Goal: Task Accomplishment & Management: Use online tool/utility

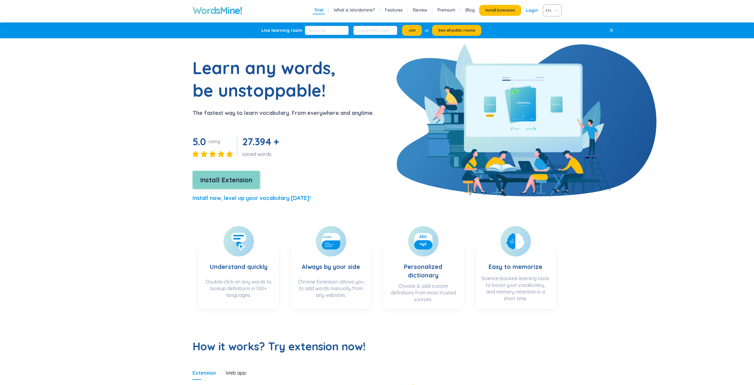
click at [228, 175] on span "Install Extension" at bounding box center [226, 180] width 52 height 11
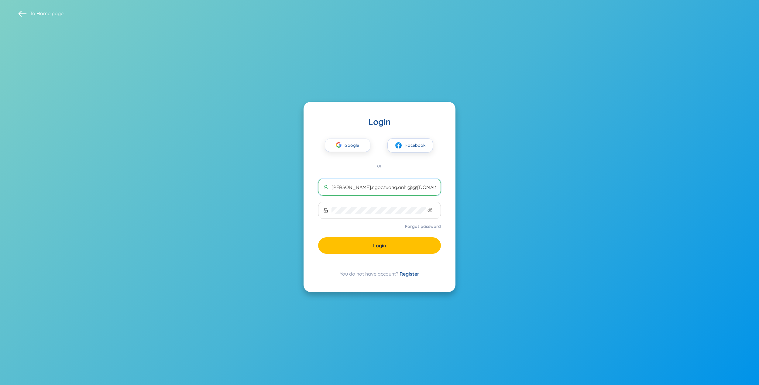
click at [391, 190] on input "[PERSON_NAME].ngoc.tuong.anh.@@[DOMAIN_NAME]" at bounding box center [383, 187] width 104 height 7
type input "nguyen.ngoc.tuong.anh.2@gmail.com"
click at [428, 208] on icon "eye-invisible" at bounding box center [429, 210] width 5 height 5
click at [406, 274] on link "Register" at bounding box center [410, 274] width 20 height 6
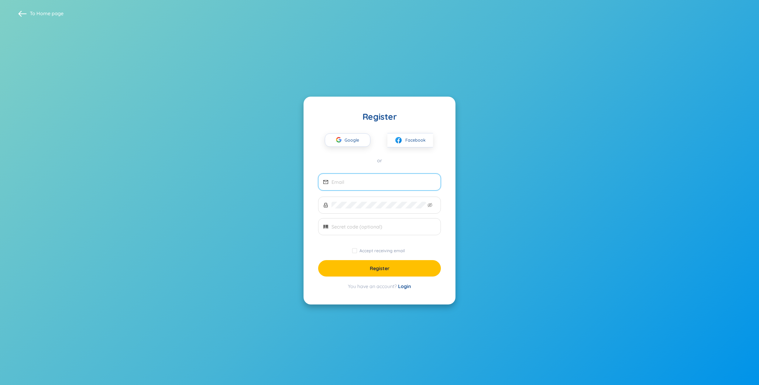
type input "n"
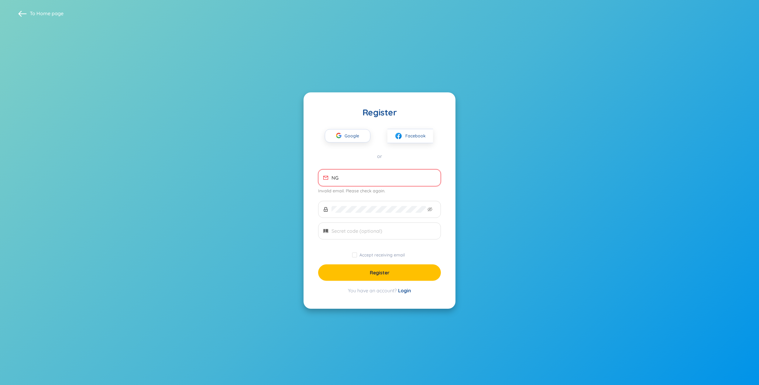
type input "N"
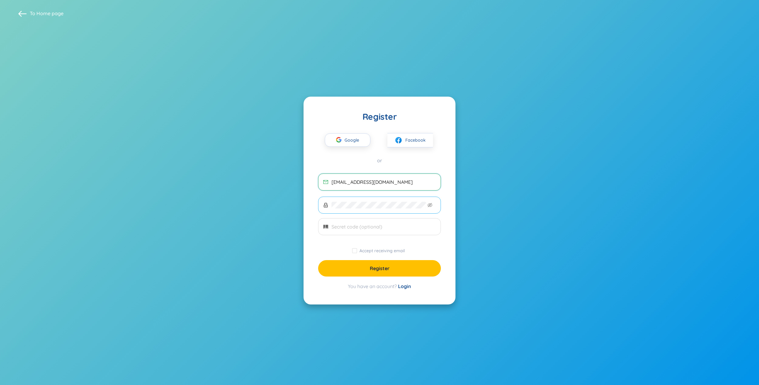
type input "[PERSON_NAME][EMAIL_ADDRESS][PERSON_NAME][PERSON_NAME][DOMAIN_NAME]"
click at [366, 201] on span at bounding box center [379, 205] width 123 height 17
click at [355, 225] on input "text" at bounding box center [383, 226] width 104 height 7
click at [326, 226] on icon "barcode" at bounding box center [325, 226] width 5 height 5
click at [377, 267] on span "Register" at bounding box center [380, 268] width 20 height 7
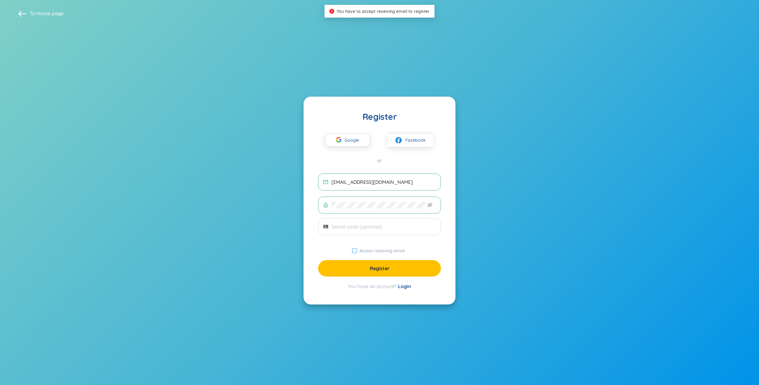
click at [360, 250] on span "Accept receiving email" at bounding box center [382, 250] width 50 height 5
click at [357, 250] on input "Accept receiving email" at bounding box center [354, 250] width 5 height 5
checkbox input "true"
click at [374, 267] on span "Register" at bounding box center [380, 268] width 20 height 7
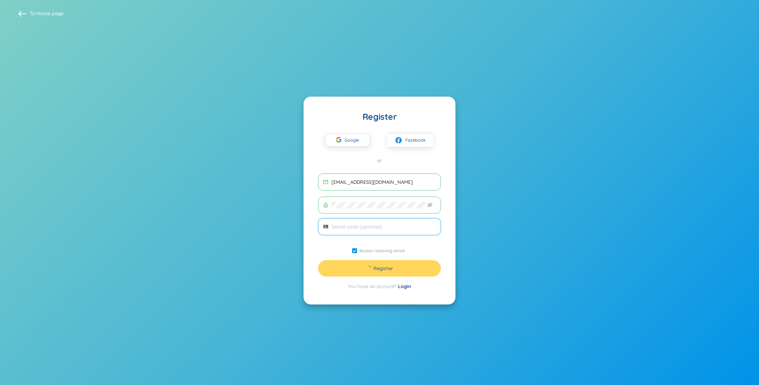
click at [378, 225] on input "text" at bounding box center [383, 226] width 104 height 7
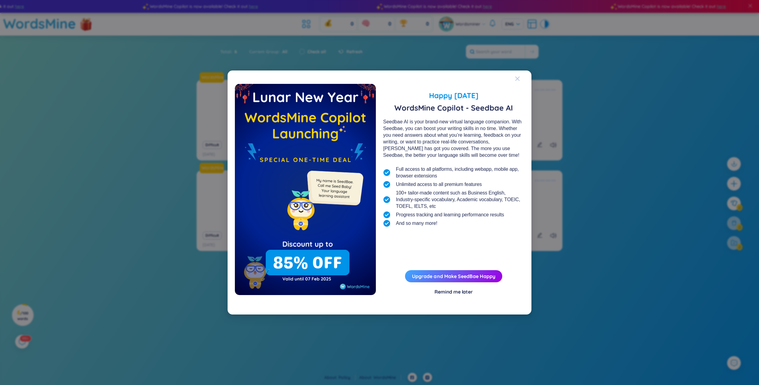
click at [519, 79] on icon "Close" at bounding box center [517, 78] width 5 height 5
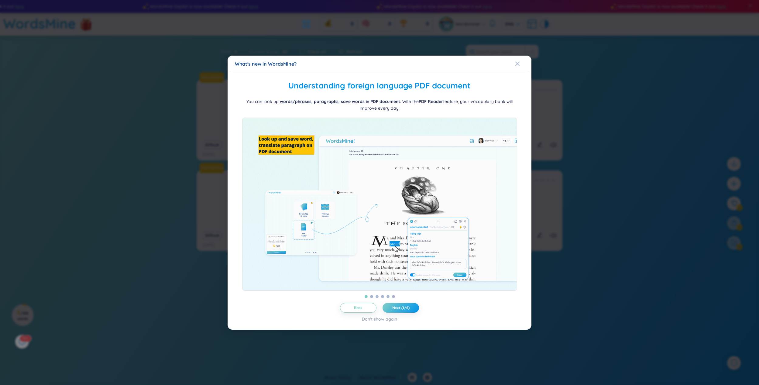
click at [519, 77] on div "What's new in WordsMine? Folder management WordsMine lets you manage and person…" at bounding box center [380, 193] width 304 height 274
click at [576, 125] on div "What's new in WordsMine? Folder management WordsMine lets you manage and person…" at bounding box center [379, 192] width 759 height 385
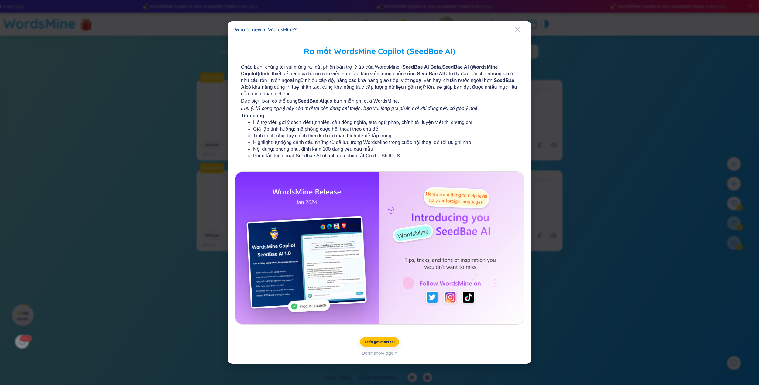
click at [514, 31] on div "What's new in WordsMine?" at bounding box center [379, 29] width 289 height 7
click at [520, 27] on span "Close" at bounding box center [523, 29] width 16 height 16
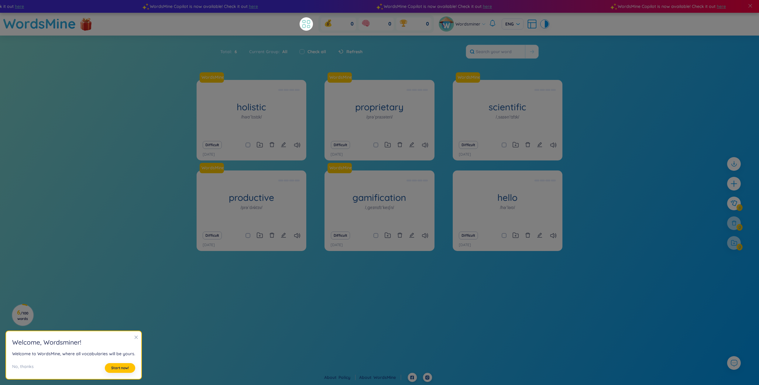
click at [309, 29] on icon at bounding box center [306, 24] width 11 height 11
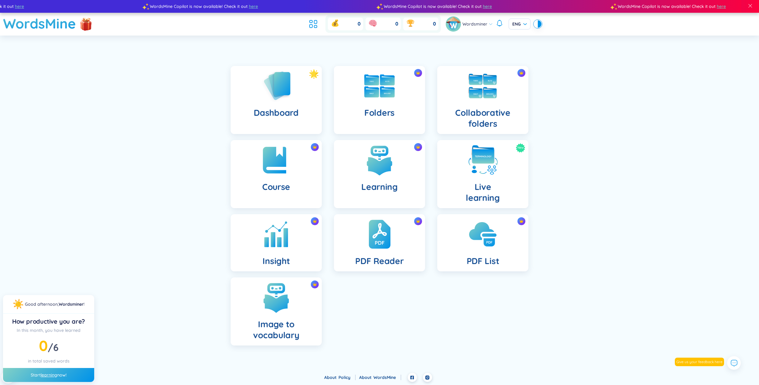
click at [324, 23] on div "0 0 0" at bounding box center [374, 24] width 134 height 18
click at [319, 24] on icon at bounding box center [313, 24] width 11 height 11
click at [241, 114] on div "Dashboard" at bounding box center [276, 100] width 91 height 68
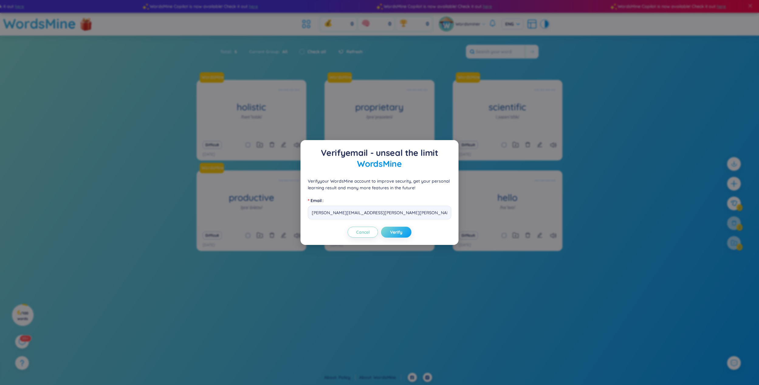
click at [401, 231] on span "Verify" at bounding box center [396, 232] width 12 height 6
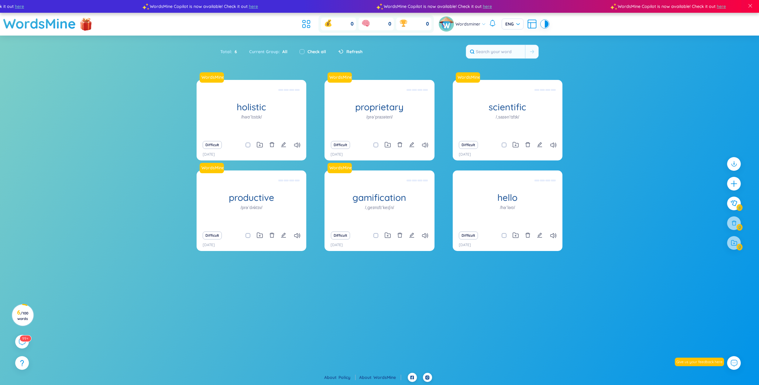
click at [301, 146] on div "Difficult" at bounding box center [252, 145] width 104 height 9
click at [298, 146] on icon at bounding box center [297, 144] width 6 height 5
click at [529, 237] on icon "delete" at bounding box center [527, 234] width 5 height 5
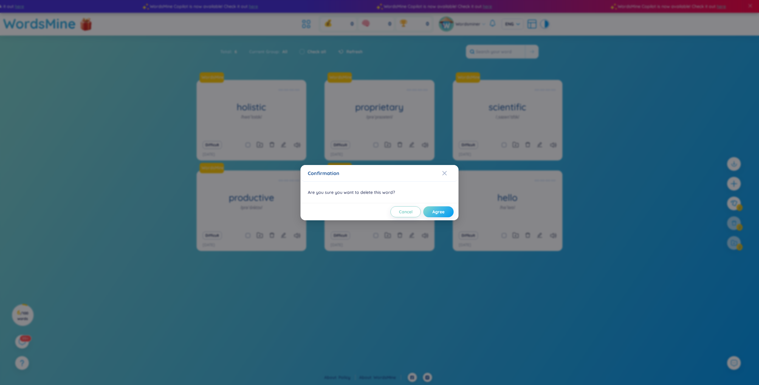
click at [441, 209] on span "Agree" at bounding box center [438, 212] width 12 height 6
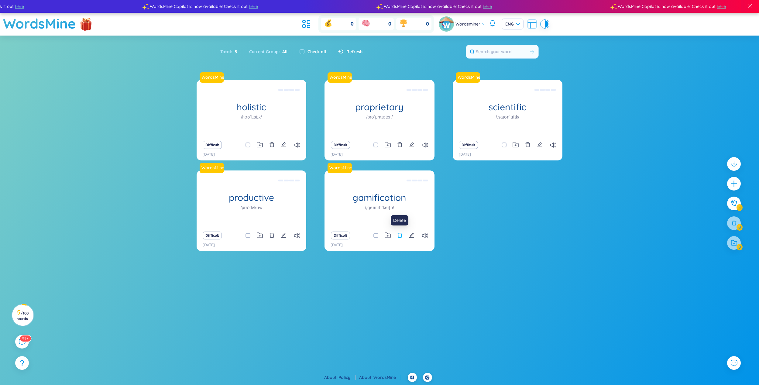
click at [400, 232] on icon "delete" at bounding box center [399, 234] width 5 height 5
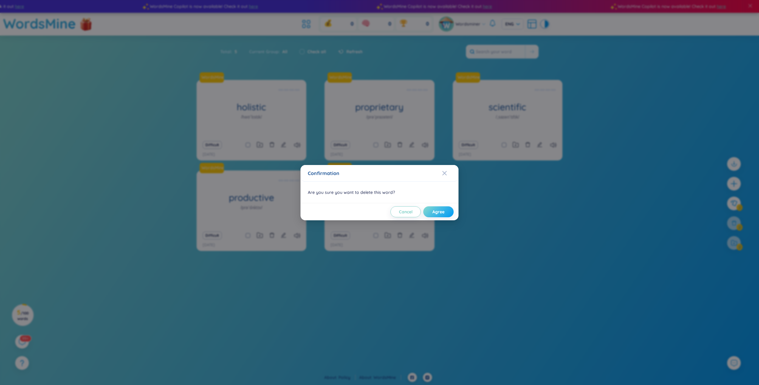
click at [445, 215] on button "Agree" at bounding box center [438, 211] width 30 height 11
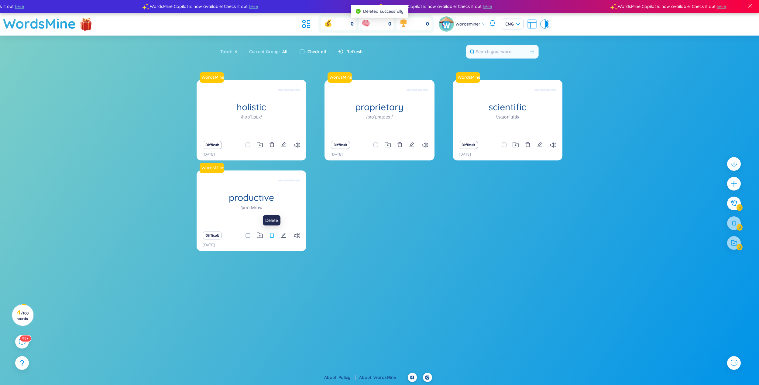
click at [274, 234] on icon "delete" at bounding box center [271, 234] width 5 height 5
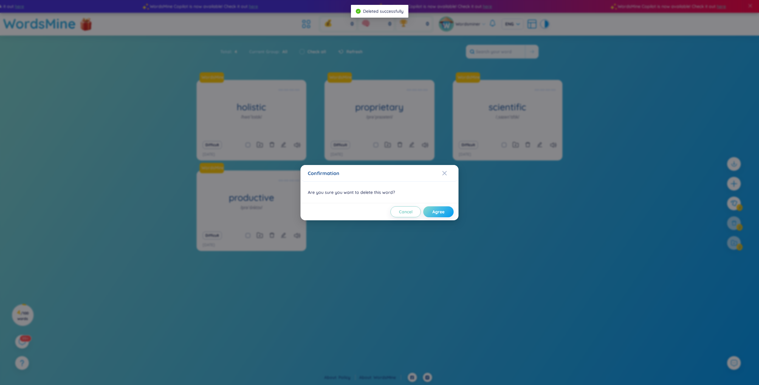
click at [441, 209] on span "Agree" at bounding box center [438, 212] width 12 height 6
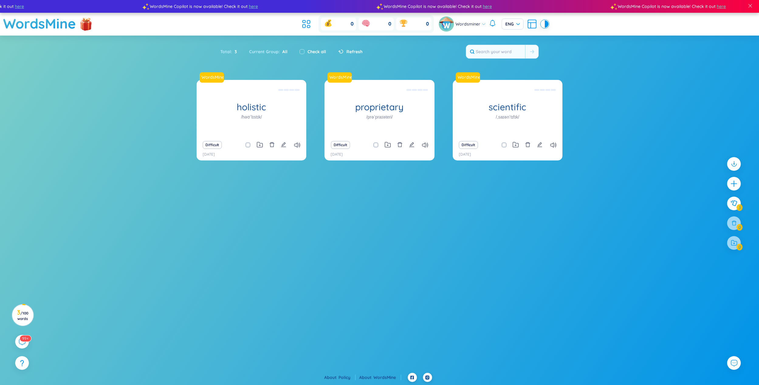
click at [524, 146] on div "Difficult" at bounding box center [508, 145] width 104 height 9
click at [526, 145] on icon "delete" at bounding box center [527, 144] width 5 height 5
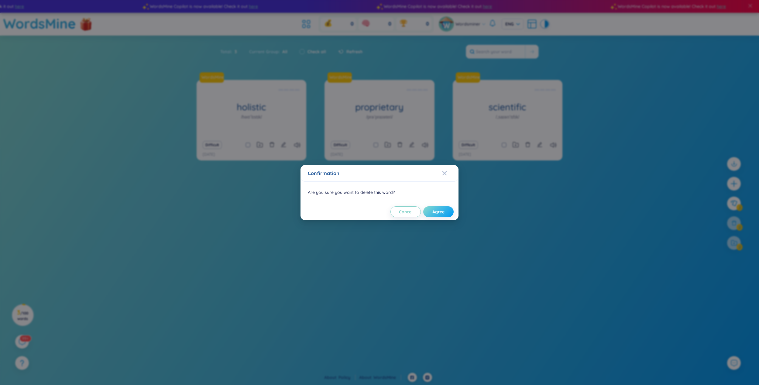
click at [444, 213] on span "Agree" at bounding box center [438, 212] width 12 height 6
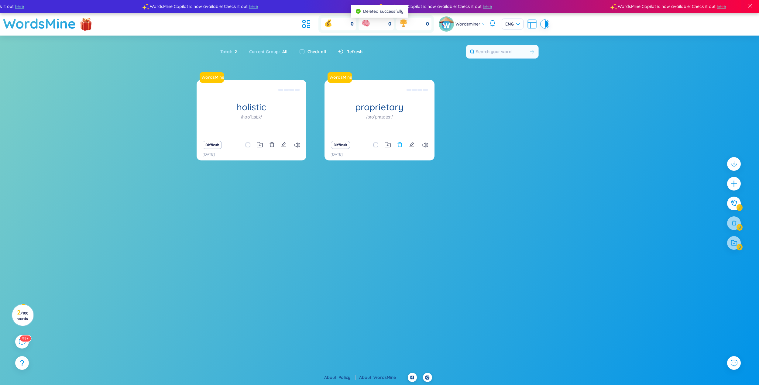
click at [401, 143] on icon "delete" at bounding box center [399, 144] width 5 height 5
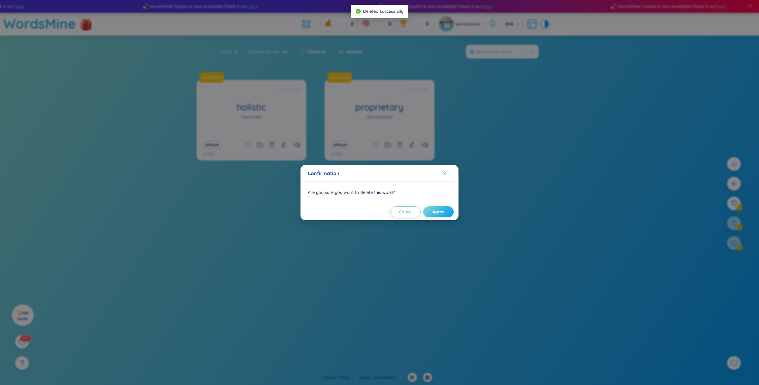
click at [445, 213] on button "Agree" at bounding box center [438, 211] width 30 height 11
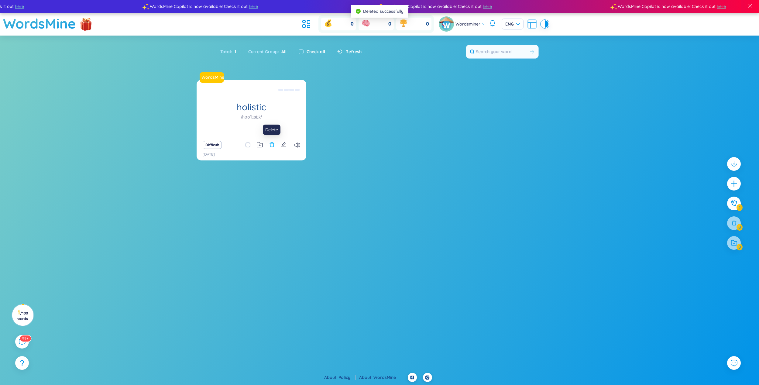
click at [269, 143] on icon "delete" at bounding box center [271, 144] width 5 height 5
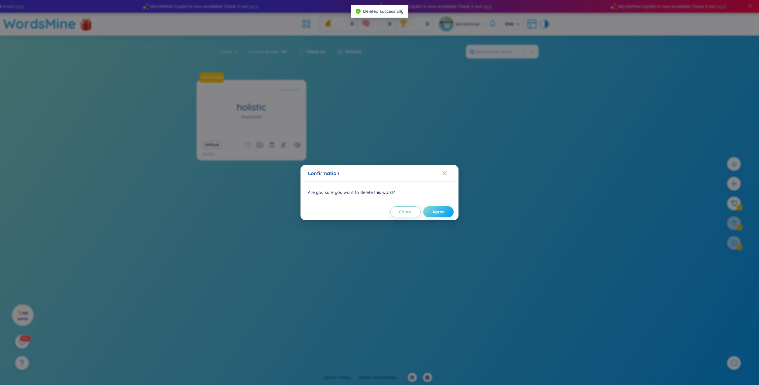
click at [439, 212] on span "Agree" at bounding box center [438, 212] width 12 height 6
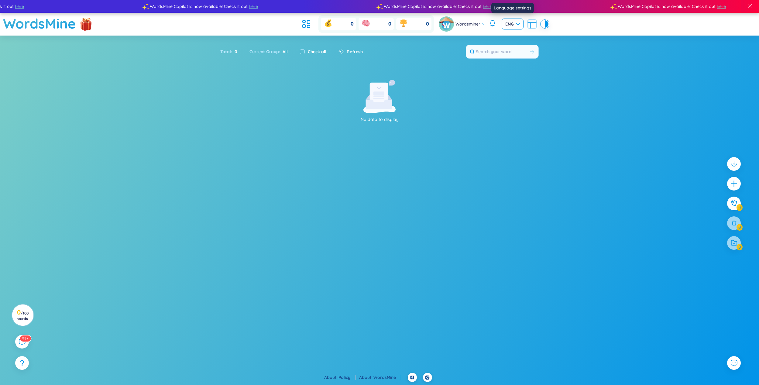
click at [505, 22] on span "ENG" at bounding box center [512, 24] width 15 height 6
click at [506, 38] on div "VIE" at bounding box center [512, 36] width 15 height 7
click at [228, 221] on section "Không có dữ liệu" at bounding box center [379, 195] width 759 height 231
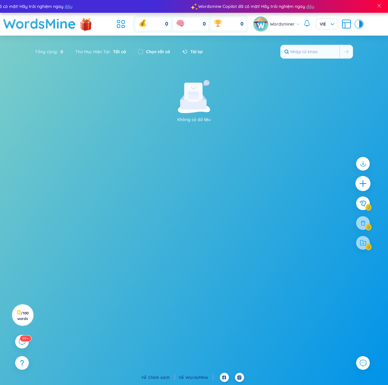
click at [367, 185] on icon "plus" at bounding box center [363, 183] width 9 height 9
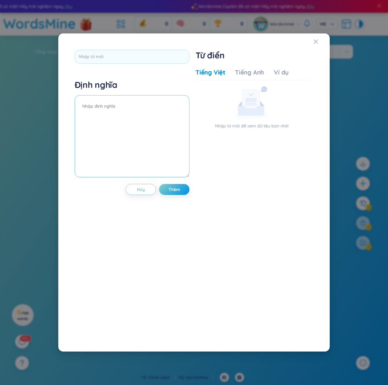
click at [162, 115] on textarea at bounding box center [132, 136] width 115 height 82
click at [249, 69] on div "Tiếng Anh" at bounding box center [249, 72] width 29 height 9
click at [154, 115] on textarea at bounding box center [132, 136] width 115 height 82
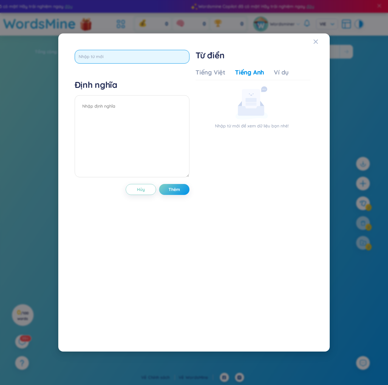
click at [160, 58] on input "text" at bounding box center [132, 57] width 115 height 14
type input "spend"
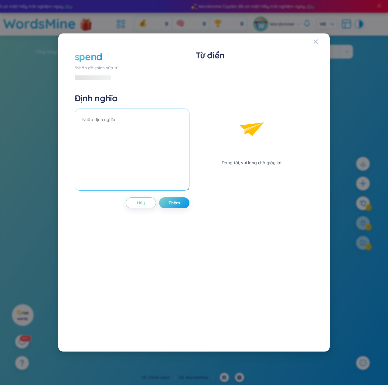
click at [136, 114] on textarea at bounding box center [132, 149] width 115 height 82
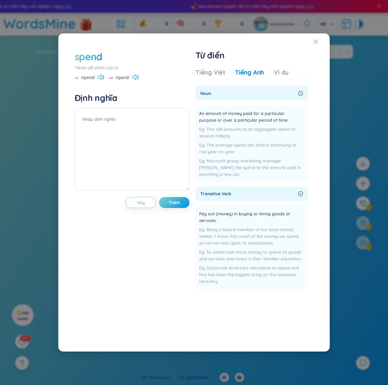
click at [206, 77] on div "Tiếng Việt Tiếng [PERSON_NAME] Ví dụ" at bounding box center [242, 74] width 93 height 12
click at [212, 71] on div "Tiếng Việt" at bounding box center [211, 72] width 30 height 9
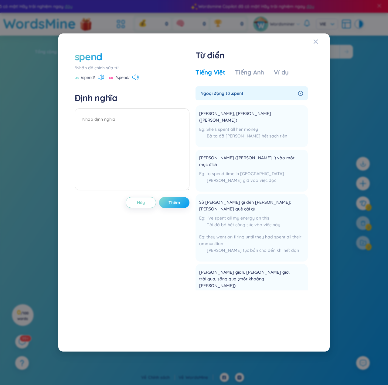
click at [175, 201] on span "Thêm" at bounding box center [175, 202] width 12 height 6
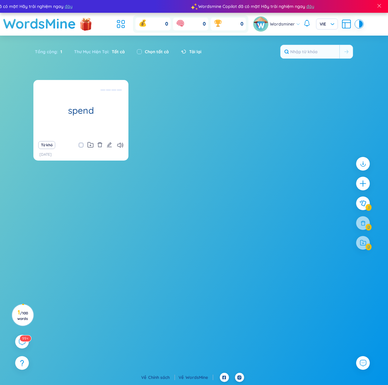
click at [104, 143] on div "Từ khó" at bounding box center [80, 145] width 89 height 9
click at [106, 144] on div "Từ khó" at bounding box center [80, 145] width 89 height 9
click at [110, 143] on icon "edit" at bounding box center [109, 144] width 5 height 5
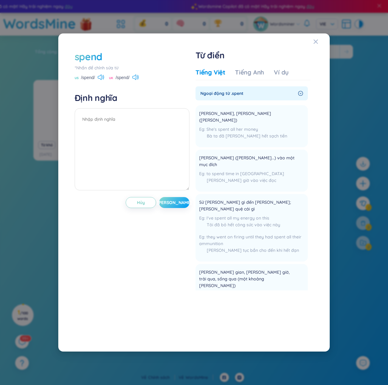
click at [179, 205] on button "[PERSON_NAME]" at bounding box center [174, 202] width 30 height 11
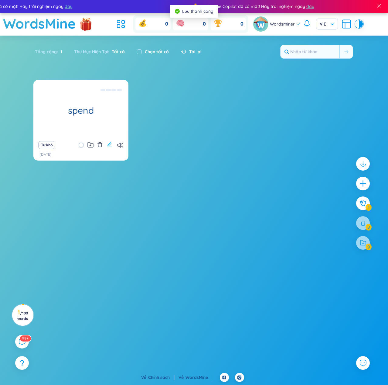
click at [108, 145] on icon "edit" at bounding box center [109, 144] width 5 height 5
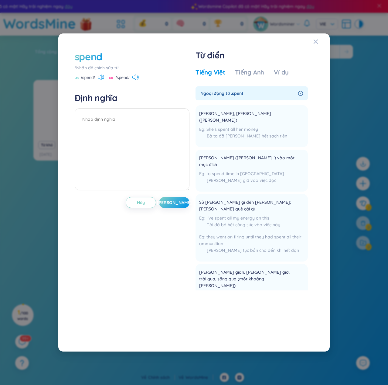
click at [219, 72] on div "Tiếng Việt" at bounding box center [211, 72] width 30 height 9
click at [216, 93] on span "Ngoại động từ .spent" at bounding box center [248, 93] width 95 height 7
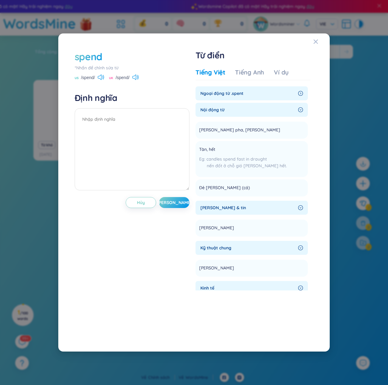
click at [233, 95] on span "Ngoại động từ .spent" at bounding box center [248, 93] width 95 height 7
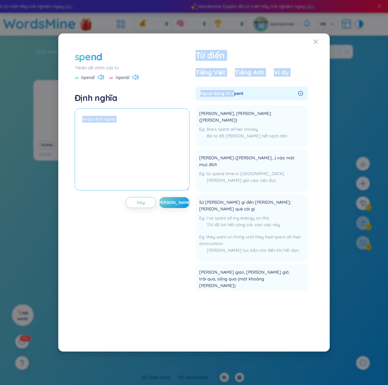
drag, startPoint x: 233, startPoint y: 95, endPoint x: 147, endPoint y: 115, distance: 88.8
click at [147, 115] on div "spend *[PERSON_NAME] để [PERSON_NAME] sửa từ US /spend/ [GEOGRAPHIC_DATA] /spen…" at bounding box center [194, 192] width 245 height 291
click at [146, 115] on textarea at bounding box center [132, 149] width 115 height 82
click at [157, 125] on textarea at bounding box center [132, 149] width 115 height 82
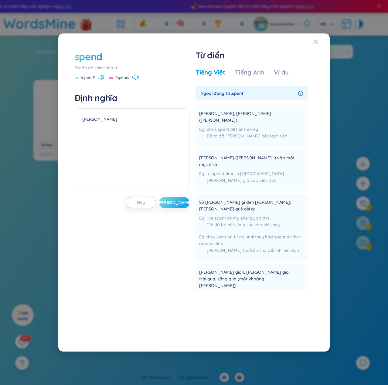
click at [178, 203] on span "[PERSON_NAME]" at bounding box center [174, 202] width 35 height 6
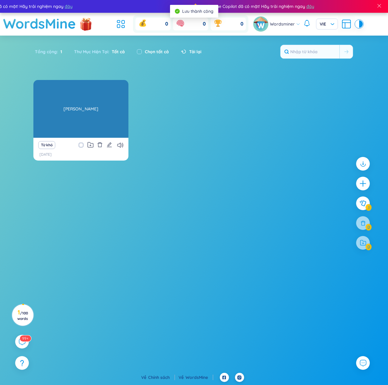
click at [94, 115] on div "[PERSON_NAME]" at bounding box center [80, 108] width 89 height 55
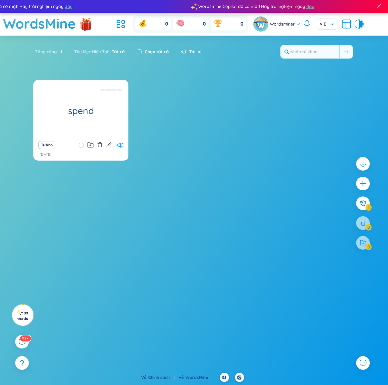
click at [121, 143] on icon at bounding box center [120, 144] width 6 height 5
click at [108, 143] on icon "edit" at bounding box center [109, 144] width 5 height 5
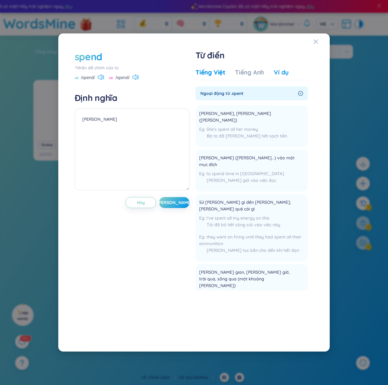
click at [283, 76] on div "Ví dụ" at bounding box center [281, 72] width 15 height 9
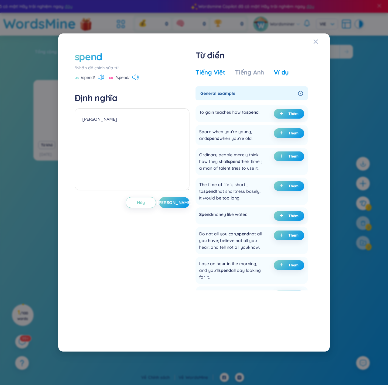
click at [222, 75] on div "Tiếng Việt" at bounding box center [211, 72] width 30 height 9
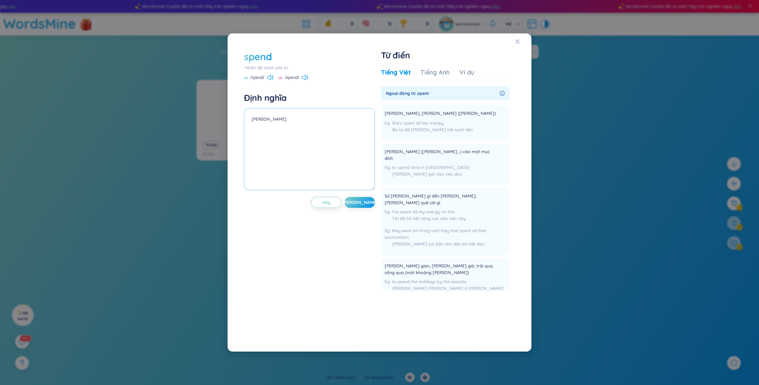
click at [301, 121] on textarea "[PERSON_NAME]" at bounding box center [309, 149] width 131 height 82
click at [434, 72] on div "Tiếng Anh" at bounding box center [434, 72] width 29 height 9
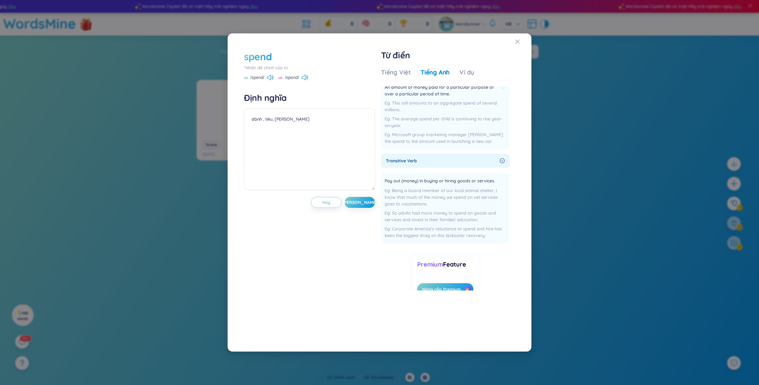
scroll to position [47, 0]
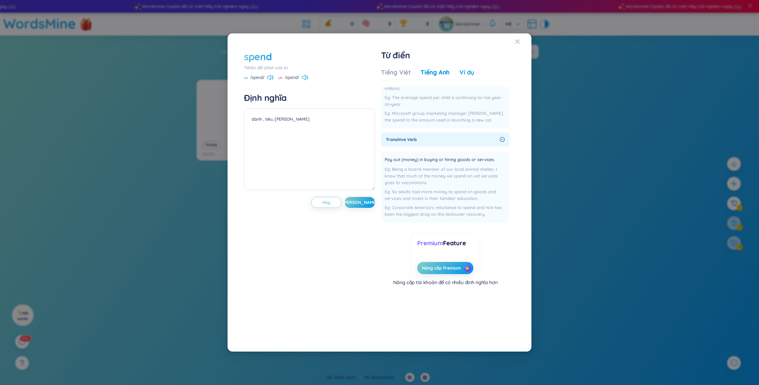
click at [469, 69] on div "Ví dụ" at bounding box center [466, 72] width 15 height 9
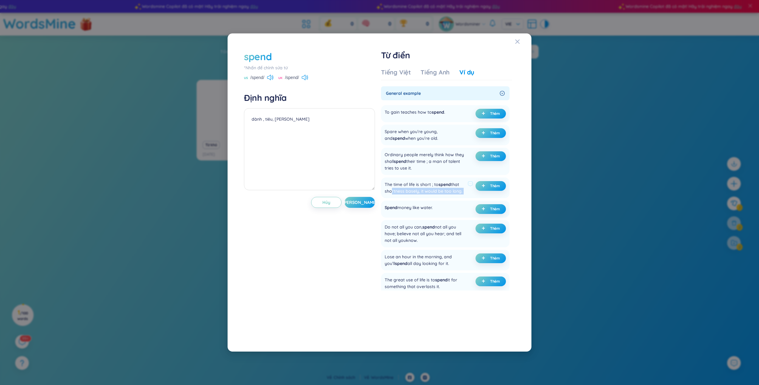
drag, startPoint x: 389, startPoint y: 191, endPoint x: 466, endPoint y: 194, distance: 76.6
click at [466, 194] on div "The time of life is short ; to spend that shortness basely, it would be too lon…" at bounding box center [429, 187] width 88 height 13
click at [468, 194] on div at bounding box center [470, 187] width 5 height 13
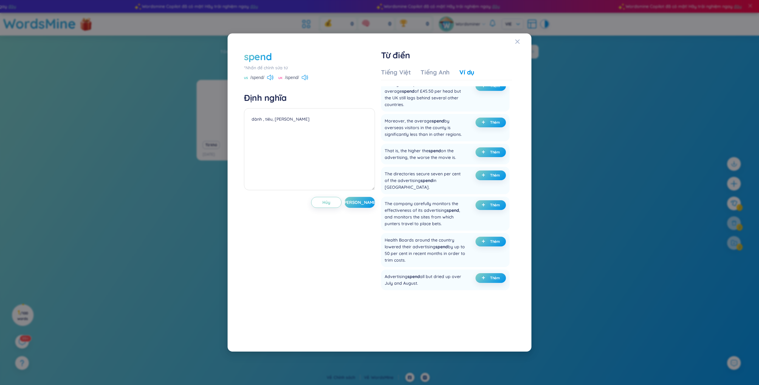
scroll to position [709, 0]
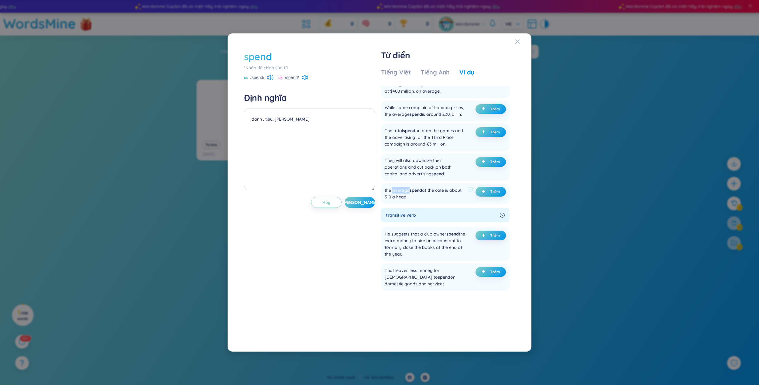
drag, startPoint x: 392, startPoint y: 170, endPoint x: 409, endPoint y: 171, distance: 17.1
click at [409, 187] on div "the average spend at the cafe is about $10 a head" at bounding box center [425, 193] width 81 height 13
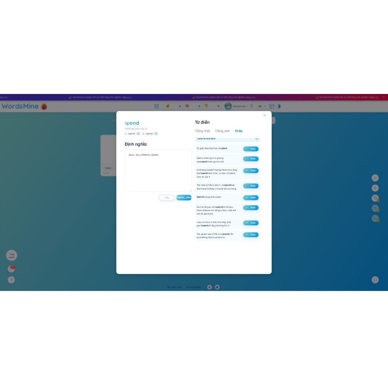
scroll to position [0, 0]
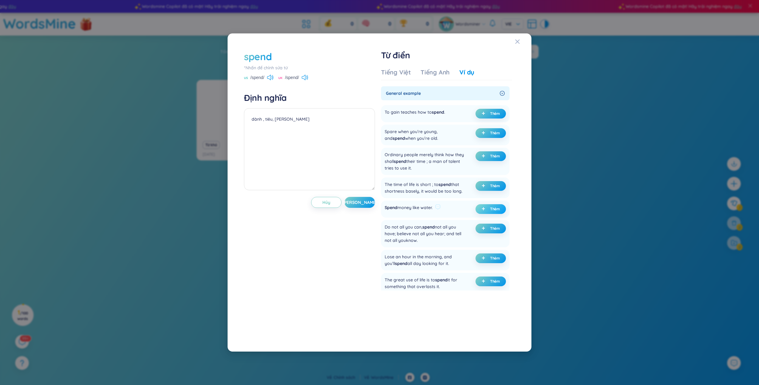
click at [489, 206] on button "Thêm" at bounding box center [490, 209] width 30 height 10
click at [486, 187] on button "Thêm" at bounding box center [490, 186] width 30 height 10
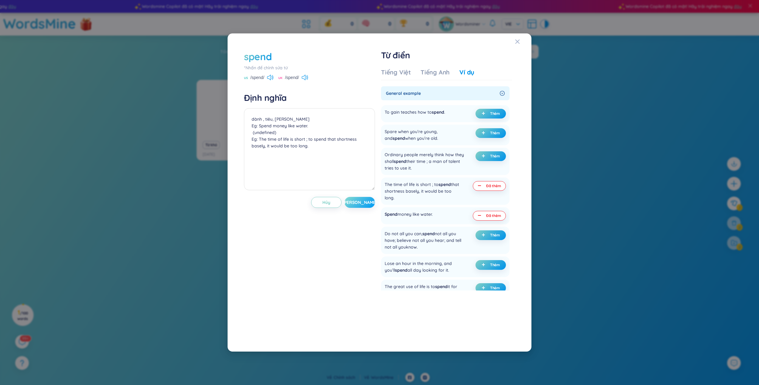
click at [367, 204] on button "[PERSON_NAME]" at bounding box center [360, 202] width 30 height 11
type textarea "dành , tiêu, [PERSON_NAME] Eg: Spend money like water. (undefined) Eg: The time…"
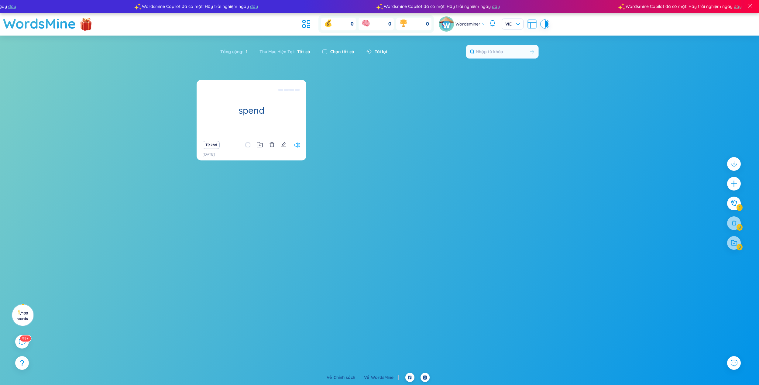
click at [294, 145] on icon at bounding box center [297, 144] width 6 height 5
click at [295, 145] on icon at bounding box center [297, 144] width 6 height 5
click at [729, 188] on div at bounding box center [733, 183] width 15 height 15
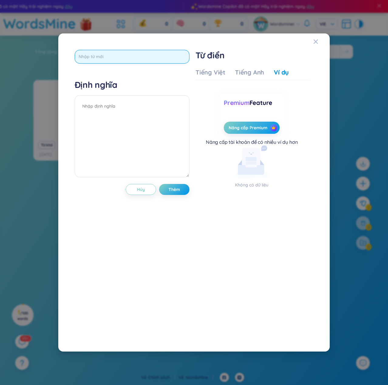
click at [122, 51] on input "text" at bounding box center [132, 57] width 115 height 14
type input "ániver"
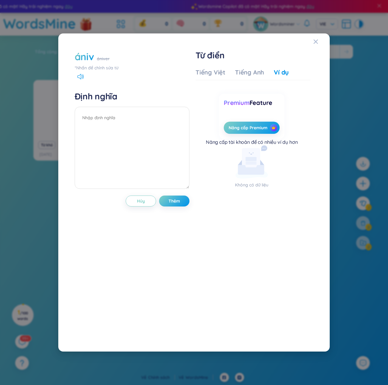
click at [106, 67] on div "*Nhấn để chỉnh sửa từ" at bounding box center [132, 67] width 115 height 7
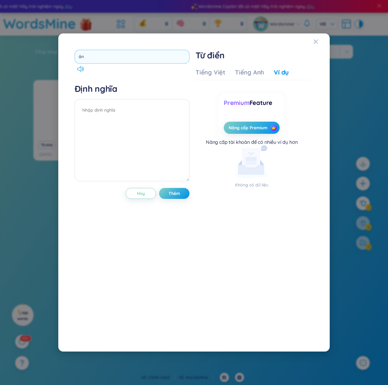
type input "á"
click at [105, 61] on input "text" at bounding box center [132, 57] width 115 height 14
type input "trả lời"
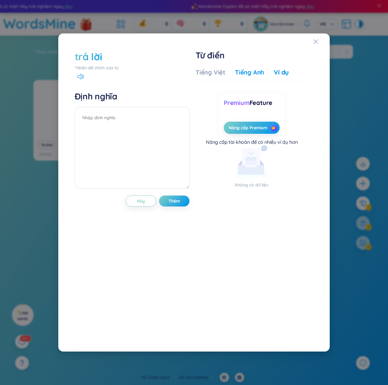
click at [254, 74] on div "Tiếng Anh" at bounding box center [249, 72] width 29 height 9
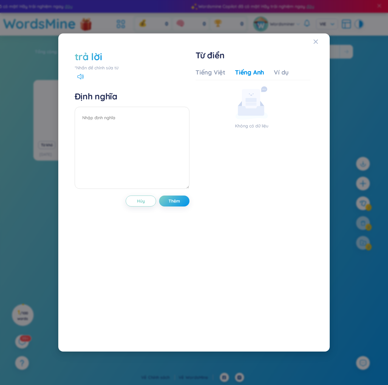
click at [106, 58] on div "trả lời" at bounding box center [132, 56] width 115 height 13
click at [138, 205] on button "Hủy" at bounding box center [141, 200] width 30 height 11
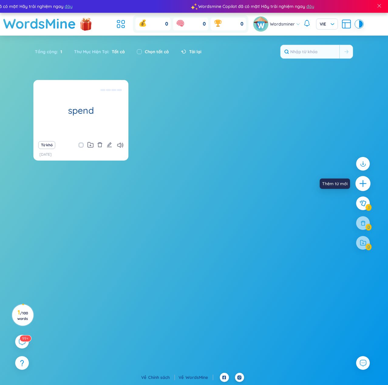
click at [359, 182] on icon "plus" at bounding box center [363, 183] width 9 height 9
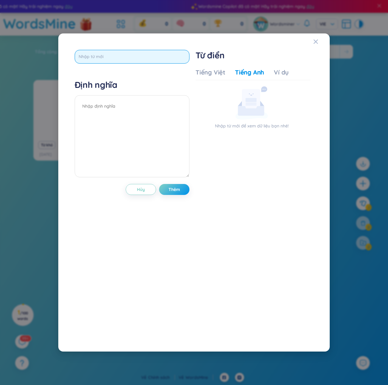
click at [98, 57] on input "text" at bounding box center [132, 57] width 115 height 14
paste input "answer"
type input "answer"
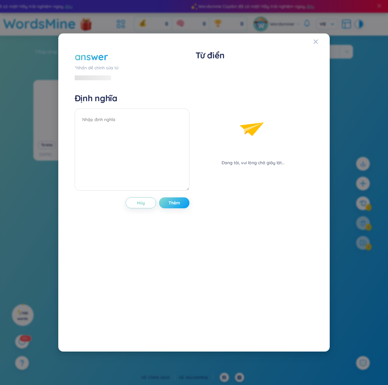
click at [181, 190] on div "answer *[PERSON_NAME] để [PERSON_NAME] sửa từ Định [PERSON_NAME] Thêm" at bounding box center [132, 192] width 115 height 285
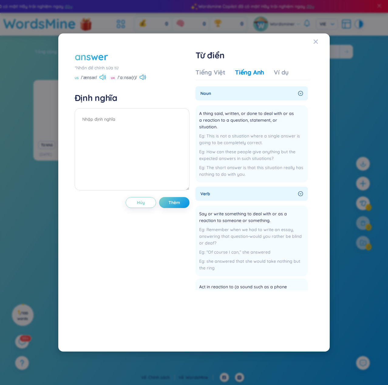
click at [105, 77] on icon at bounding box center [103, 76] width 6 height 5
click at [142, 75] on icon at bounding box center [143, 76] width 6 height 5
click at [103, 78] on icon at bounding box center [103, 76] width 6 height 5
drag, startPoint x: 97, startPoint y: 77, endPoint x: 79, endPoint y: 78, distance: 17.7
click at [79, 78] on div "US /ˈænsər/" at bounding box center [91, 77] width 32 height 5
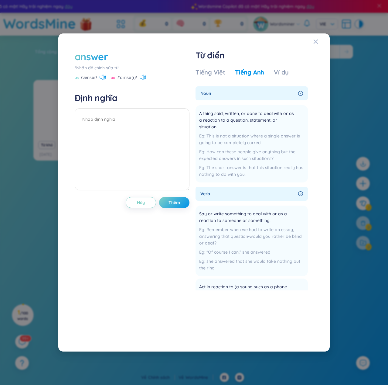
drag, startPoint x: 82, startPoint y: 77, endPoint x: 107, endPoint y: 80, distance: 25.1
click at [107, 80] on div "US /ˈænsər/ [GEOGRAPHIC_DATA] /ˈɑːnsə(r)/" at bounding box center [132, 77] width 115 height 5
drag, startPoint x: 96, startPoint y: 79, endPoint x: 82, endPoint y: 82, distance: 14.2
click at [82, 82] on div "answer *[PERSON_NAME] để [PERSON_NAME] sửa từ US /ˈænsər/ [GEOGRAPHIC_DATA] /ˈɑ…" at bounding box center [132, 192] width 115 height 285
drag, startPoint x: 81, startPoint y: 76, endPoint x: 98, endPoint y: 78, distance: 16.2
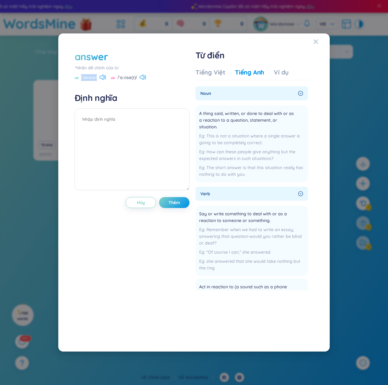
click at [98, 78] on div "US /ˈænsər/" at bounding box center [91, 77] width 32 height 5
drag, startPoint x: 97, startPoint y: 78, endPoint x: 81, endPoint y: 78, distance: 16.4
click at [81, 78] on div "US /ˈænsər/" at bounding box center [91, 77] width 32 height 5
copy span "/ˈænsər/"
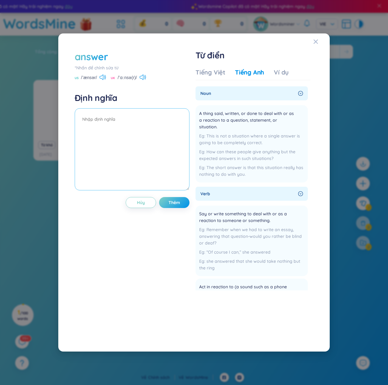
click at [97, 121] on textarea at bounding box center [132, 149] width 115 height 82
paste textarea "/ˈænsər/"
click at [82, 119] on textarea "/ˈænsər/" at bounding box center [132, 149] width 115 height 82
click at [113, 141] on textarea "Trả lời /ˈænsər/" at bounding box center [132, 149] width 115 height 82
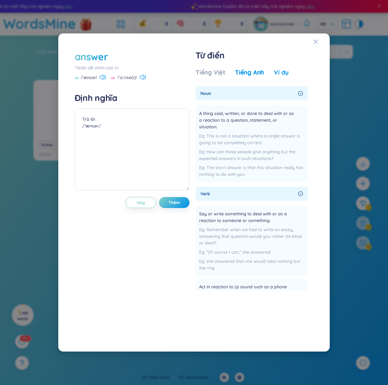
click at [287, 70] on div "Ví dụ" at bounding box center [281, 72] width 15 height 9
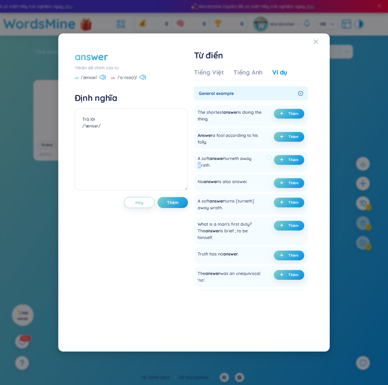
drag, startPoint x: 257, startPoint y: 158, endPoint x: 196, endPoint y: 163, distance: 61.5
click at [196, 163] on div "A soft answer turneth away wrath. Thêm" at bounding box center [251, 161] width 114 height 21
drag, startPoint x: 198, startPoint y: 158, endPoint x: 222, endPoint y: 168, distance: 26.1
click at [222, 168] on div "A soft answer turneth away wrath. Thêm" at bounding box center [251, 161] width 114 height 21
copy div "A soft answer turneth away wrath."
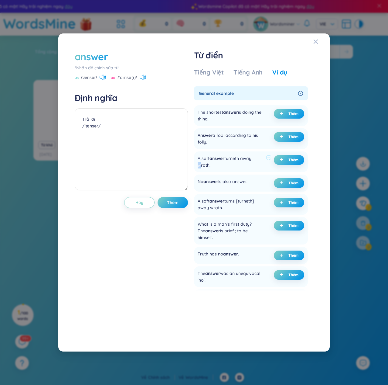
click at [219, 171] on div "A soft answer turneth away wrath. Thêm" at bounding box center [251, 161] width 114 height 21
drag, startPoint x: 212, startPoint y: 162, endPoint x: 198, endPoint y: 165, distance: 13.6
click at [198, 165] on div "A soft answer turneth away wrath. Thêm" at bounding box center [251, 161] width 114 height 21
copy div "wrath."
drag, startPoint x: 201, startPoint y: 137, endPoint x: 249, endPoint y: 139, distance: 48.0
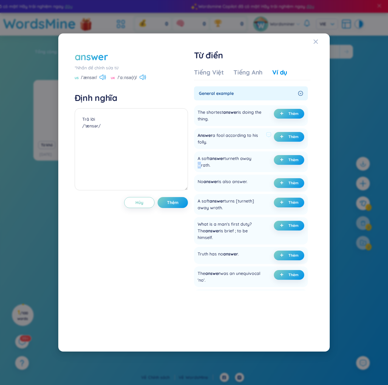
click at [249, 139] on div "Answer a fool according to his folly." at bounding box center [231, 138] width 66 height 13
copy div "Answer a fool according to his folly."
click at [233, 133] on div "Answer a fool according to his folly." at bounding box center [231, 138] width 66 height 13
click at [222, 148] on div "Answer a fool according to his folly. Thêm" at bounding box center [251, 138] width 114 height 21
click at [105, 76] on icon at bounding box center [104, 77] width 1 height 3
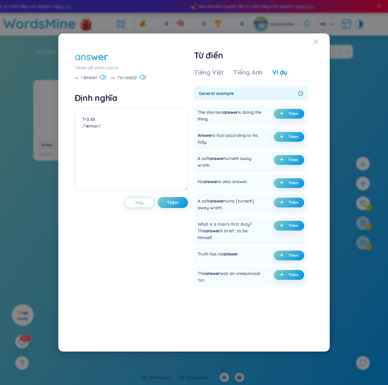
drag, startPoint x: 200, startPoint y: 134, endPoint x: 256, endPoint y: 139, distance: 55.8
click at [256, 139] on div "Answer a fool according to his folly." at bounding box center [231, 138] width 66 height 13
click at [242, 146] on div "Answer a fool according to his folly. Thêm" at bounding box center [251, 138] width 114 height 21
drag, startPoint x: 200, startPoint y: 112, endPoint x: 242, endPoint y: 122, distance: 42.5
click at [242, 122] on div "The shortest answer is doing the thing." at bounding box center [231, 115] width 66 height 13
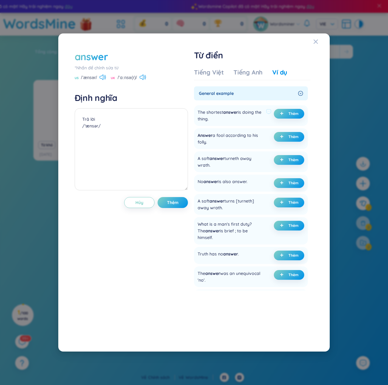
copy div "The shortest answer is doing the thing."
click at [293, 112] on span "Thêm" at bounding box center [294, 113] width 10 height 5
click at [105, 78] on icon at bounding box center [104, 77] width 1 height 3
click at [145, 74] on div "answer *[PERSON_NAME] để [PERSON_NAME] sửa từ US /ˈænsər/ [GEOGRAPHIC_DATA] /ˈɑ…" at bounding box center [131, 65] width 113 height 31
click at [141, 75] on icon at bounding box center [143, 76] width 6 height 5
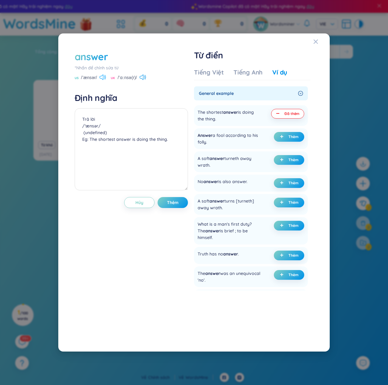
click at [105, 79] on icon at bounding box center [103, 76] width 6 height 5
drag, startPoint x: 200, startPoint y: 158, endPoint x: 270, endPoint y: 156, distance: 70.2
click at [270, 156] on div "A soft answer turneth away wrath." at bounding box center [235, 161] width 74 height 13
copy div "A soft answer turneth away wrath. Thêm"
click at [180, 204] on button "Thêm" at bounding box center [173, 202] width 30 height 11
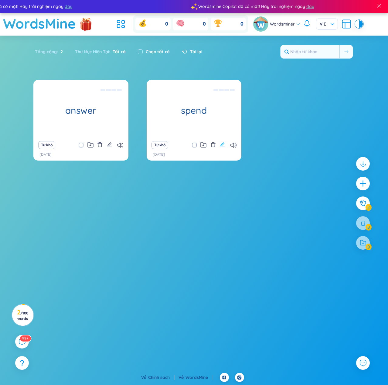
click at [221, 145] on icon "edit" at bounding box center [222, 144] width 5 height 5
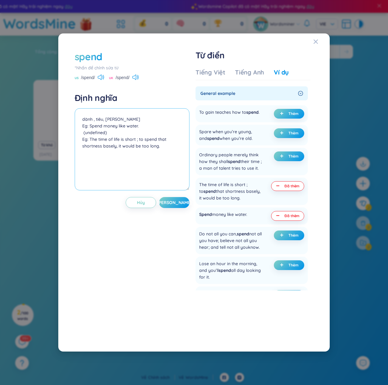
drag, startPoint x: 141, startPoint y: 129, endPoint x: 87, endPoint y: 133, distance: 54.6
click at [87, 133] on textarea "dành , tiêu, [PERSON_NAME] Eg: Spend money like water. (undefined) Eg: The time…" at bounding box center [132, 149] width 115 height 82
click at [286, 216] on span "Đã thêm" at bounding box center [292, 215] width 15 height 5
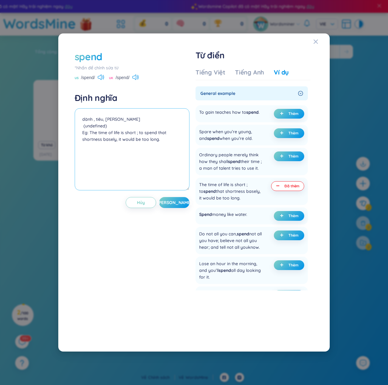
drag, startPoint x: 168, startPoint y: 147, endPoint x: 64, endPoint y: 133, distance: 104.8
click at [64, 133] on div "spend *[PERSON_NAME] để [PERSON_NAME] sửa từ [GEOGRAPHIC_DATA] /spend/ UK /spen…" at bounding box center [194, 192] width 272 height 318
click at [289, 186] on span "Đã thêm" at bounding box center [292, 186] width 15 height 5
drag, startPoint x: 249, startPoint y: 141, endPoint x: 192, endPoint y: 132, distance: 57.0
click at [192, 132] on div "spend *[PERSON_NAME] để [PERSON_NAME] sửa từ [GEOGRAPHIC_DATA] /spend/ [GEOGRAP…" at bounding box center [194, 192] width 245 height 291
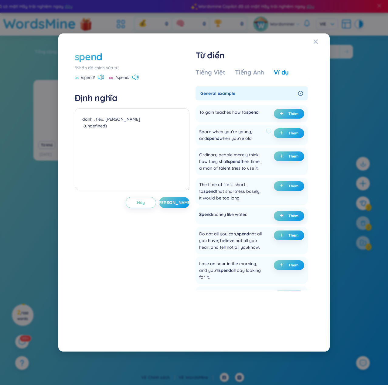
click at [198, 132] on div "Spare when you’re young, and spend when you’re old. Thêm" at bounding box center [252, 135] width 112 height 21
drag, startPoint x: 199, startPoint y: 129, endPoint x: 249, endPoint y: 136, distance: 51.2
click at [249, 136] on div "Spare when you’re young, and spend when you’re old. Thêm" at bounding box center [252, 135] width 112 height 21
copy div "Spare when you’re young, and spend when you’re old."
click at [286, 134] on button "Thêm" at bounding box center [289, 133] width 30 height 10
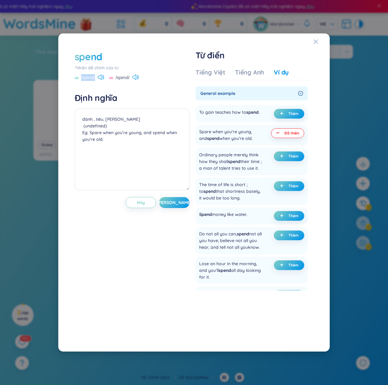
drag, startPoint x: 95, startPoint y: 76, endPoint x: 81, endPoint y: 79, distance: 14.2
click at [81, 79] on span "/spend/" at bounding box center [88, 77] width 14 height 7
copy span "/spend/"
drag, startPoint x: 111, startPoint y: 128, endPoint x: 77, endPoint y: 128, distance: 34.6
click at [77, 128] on textarea "dành , tiêu, [PERSON_NAME] (undefined) Eg: Spare when you’re young, and spend w…" at bounding box center [132, 149] width 115 height 82
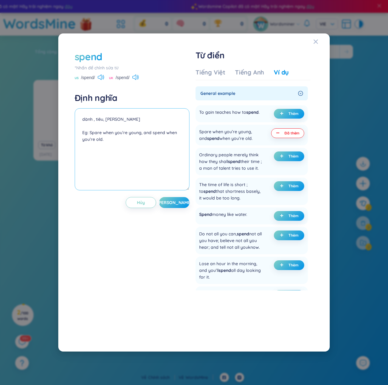
paste textarea "/spend/"
type textarea "dành , tiêu, [PERSON_NAME] /spend/ Eg: Spare when you’re young, and spend when …"
click at [182, 201] on button "[PERSON_NAME]" at bounding box center [174, 202] width 30 height 11
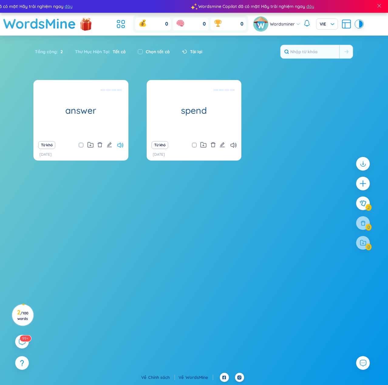
click at [118, 144] on icon at bounding box center [120, 144] width 6 height 5
click at [123, 148] on div "Từ khó" at bounding box center [80, 145] width 89 height 9
click at [119, 145] on icon at bounding box center [120, 144] width 6 height 5
click at [232, 147] on icon at bounding box center [234, 144] width 6 height 5
click at [365, 179] on icon "plus" at bounding box center [363, 183] width 9 height 9
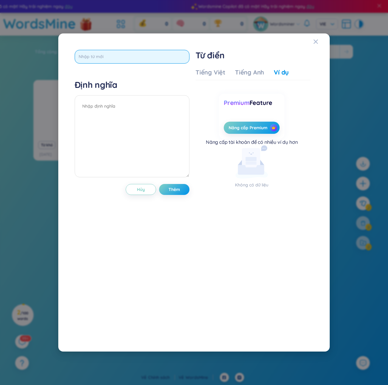
click at [141, 58] on input "text" at bounding box center [132, 57] width 115 height 14
type input "questin"
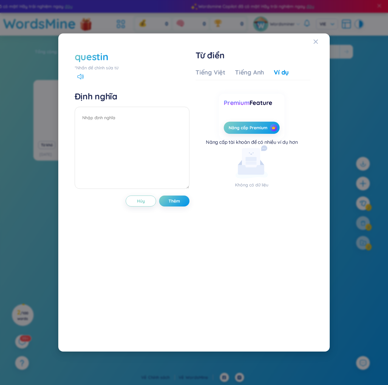
click at [242, 67] on div "Tiếng Việt Tiếng [PERSON_NAME] Ví dụ Premium Feature Nâng cấp Premium Nâng cấp …" at bounding box center [253, 200] width 115 height 269
click at [245, 74] on div "Tiếng Anh" at bounding box center [249, 72] width 29 height 9
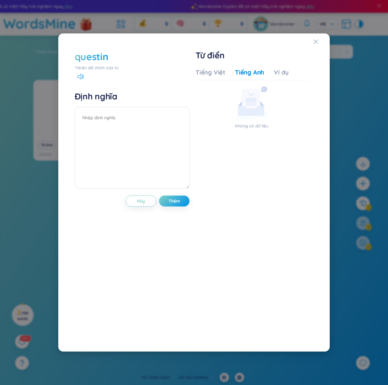
click at [98, 60] on div "questin" at bounding box center [92, 56] width 34 height 13
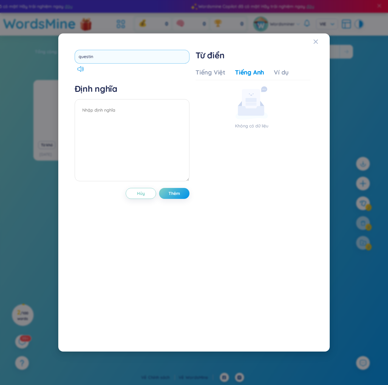
click at [90, 59] on input "questin" at bounding box center [132, 57] width 115 height 14
click at [91, 59] on input "questin" at bounding box center [132, 57] width 115 height 14
type input "question"
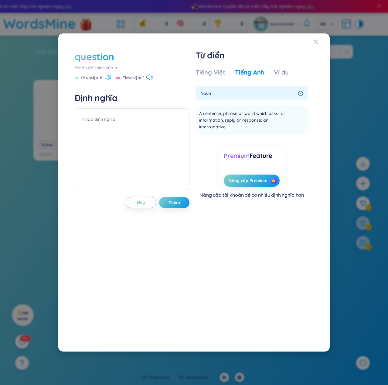
click at [109, 77] on icon at bounding box center [108, 76] width 6 height 5
click at [210, 74] on div "Tiếng Việt" at bounding box center [211, 72] width 30 height 9
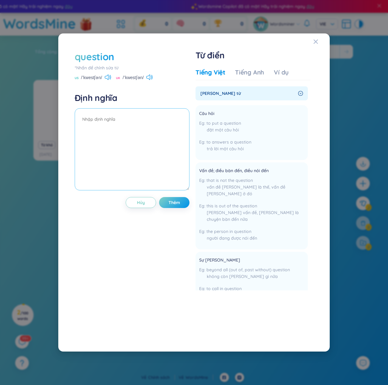
click at [118, 124] on textarea at bounding box center [132, 149] width 115 height 82
type textarea "Câu hỏi"
click at [286, 118] on button "Đã thêm" at bounding box center [288, 114] width 33 height 10
click at [286, 118] on li "Câu hỏi to put a question đặt một câu hỏi to answers a question trả lời một câu…" at bounding box center [252, 132] width 112 height 55
click at [218, 113] on icon at bounding box center [219, 112] width 5 height 5
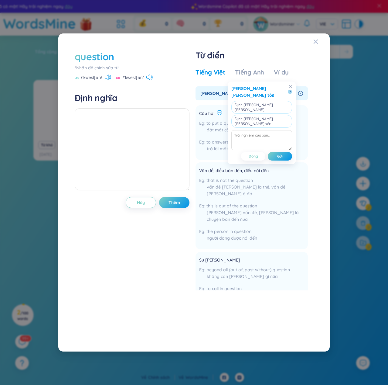
click at [209, 115] on span "Câu hỏi" at bounding box center [206, 113] width 15 height 7
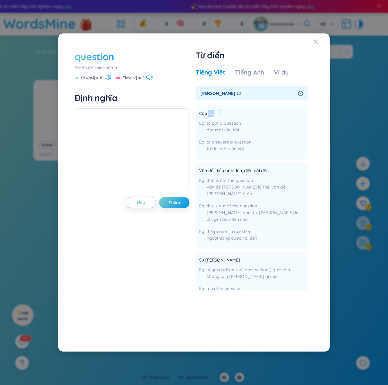
click at [209, 115] on span "Câu hỏi" at bounding box center [206, 113] width 15 height 7
click at [107, 116] on textarea at bounding box center [132, 149] width 115 height 82
click at [106, 76] on icon at bounding box center [107, 76] width 4 height 5
click at [108, 77] on icon at bounding box center [107, 76] width 4 height 5
click at [248, 66] on div "Tiếng Việt Tiếng [PERSON_NAME] Ví dụ [PERSON_NAME] từ Câu hỏi to put a question…" at bounding box center [253, 200] width 115 height 269
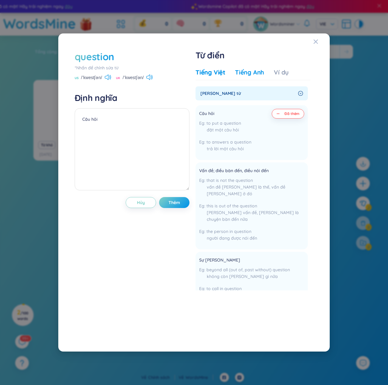
click at [248, 69] on div "Tiếng Anh" at bounding box center [249, 72] width 29 height 9
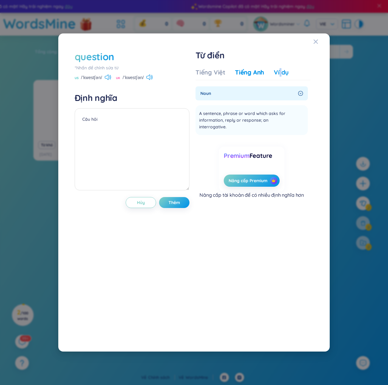
click at [279, 76] on div "Ví dụ" at bounding box center [281, 72] width 15 height 9
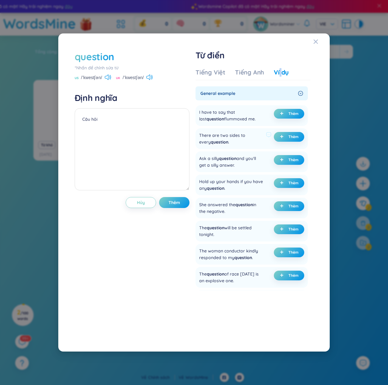
drag, startPoint x: 220, startPoint y: 142, endPoint x: 198, endPoint y: 135, distance: 23.3
click at [198, 135] on div "There are two sides to every question . Thêm" at bounding box center [252, 138] width 112 height 21
copy div "There are two sides to every question ."
click at [297, 138] on span "Thêm" at bounding box center [294, 136] width 10 height 5
drag, startPoint x: 107, startPoint y: 125, endPoint x: 85, endPoint y: 127, distance: 22.6
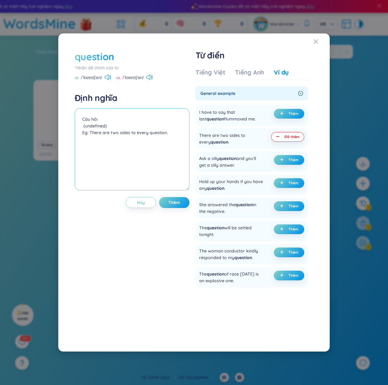
click at [85, 127] on textarea "Câu hỏi (undefined) Eg: There are two sides to every question." at bounding box center [132, 149] width 115 height 82
drag, startPoint x: 113, startPoint y: 125, endPoint x: 78, endPoint y: 125, distance: 34.6
click at [78, 125] on textarea "Câu hỏi undefined) ( Eg: There are two sides to every question." at bounding box center [132, 149] width 115 height 82
drag, startPoint x: 103, startPoint y: 80, endPoint x: 80, endPoint y: 80, distance: 22.8
click at [80, 80] on div "US /ˈkwestʃən/" at bounding box center [93, 77] width 36 height 5
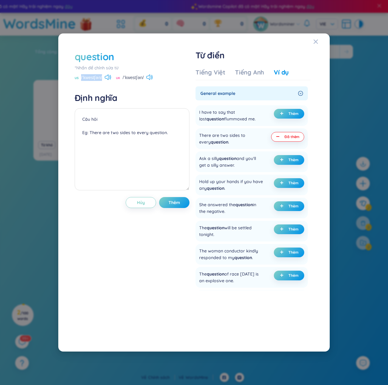
copy span "/ˈkwestʃən/"
click at [93, 128] on textarea "Câu hỏi Eg: There are two sides to every question." at bounding box center [132, 149] width 115 height 82
paste textarea "/ˈkwestʃən/"
type textarea "Câu hỏi /ˈkwestʃən/ Eg: There are two sides to every question."
click at [177, 204] on span "Thêm" at bounding box center [175, 202] width 12 height 6
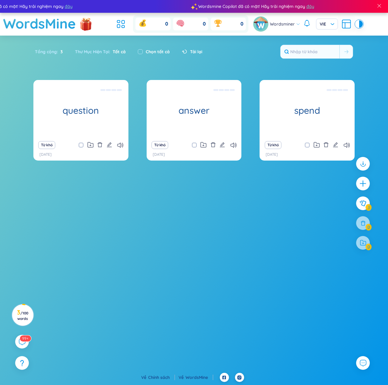
click at [239, 143] on div "Từ khó" at bounding box center [194, 145] width 89 height 9
click at [233, 142] on icon at bounding box center [234, 144] width 6 height 5
click at [119, 144] on icon at bounding box center [120, 144] width 6 height 5
click at [361, 186] on icon "plus" at bounding box center [363, 183] width 9 height 9
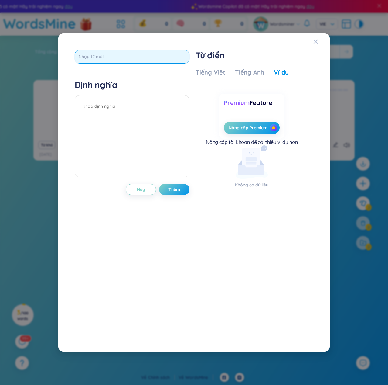
click at [119, 59] on input "text" at bounding box center [132, 57] width 115 height 14
paste input "airport"
type input "airport"
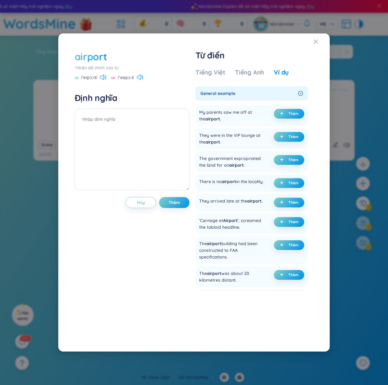
click at [77, 79] on span "US" at bounding box center [77, 78] width 4 height 5
click at [104, 77] on icon at bounding box center [102, 76] width 4 height 5
click at [213, 70] on div "Tiếng Việt" at bounding box center [211, 72] width 30 height 9
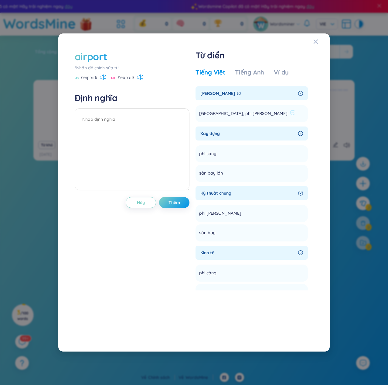
click at [233, 112] on span "[GEOGRAPHIC_DATA], phi [PERSON_NAME]" at bounding box center [243, 113] width 88 height 7
drag, startPoint x: 256, startPoint y: 230, endPoint x: 248, endPoint y: 232, distance: 8.3
click at [251, 232] on li "sân bay Thêm" at bounding box center [252, 232] width 112 height 17
click at [221, 232] on icon at bounding box center [220, 231] width 5 height 5
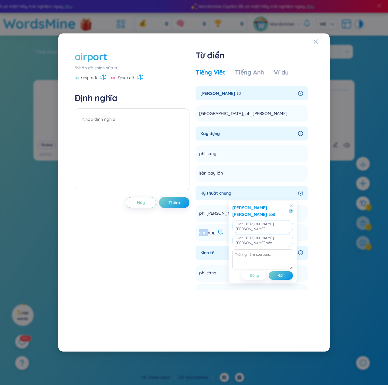
drag, startPoint x: 209, startPoint y: 232, endPoint x: 199, endPoint y: 235, distance: 10.0
click at [199, 235] on li "sân bay Thêm" at bounding box center [252, 232] width 112 height 17
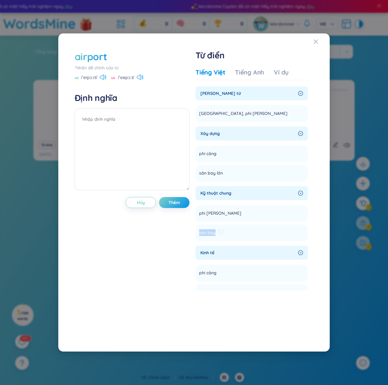
drag, startPoint x: 199, startPoint y: 233, endPoint x: 215, endPoint y: 231, distance: 16.8
click at [215, 231] on li "sân bay Thêm" at bounding box center [252, 232] width 112 height 17
click at [119, 128] on textarea at bounding box center [132, 149] width 115 height 82
paste textarea "[URL][DOMAIN_NAME]"
type textarea "h"
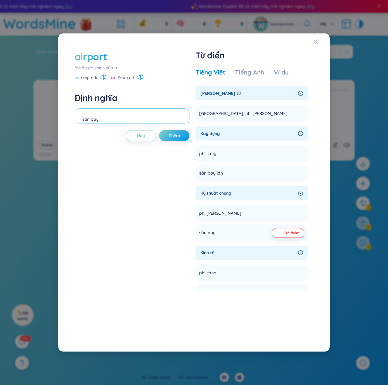
scroll to position [5, 0]
drag, startPoint x: 99, startPoint y: 75, endPoint x: 81, endPoint y: 80, distance: 18.9
click at [81, 80] on div "US /ˈerpɔːrt/" at bounding box center [91, 77] width 32 height 5
click at [105, 115] on textarea "sân bay" at bounding box center [132, 115] width 115 height 15
click at [86, 120] on textarea "sân bay" at bounding box center [132, 115] width 115 height 15
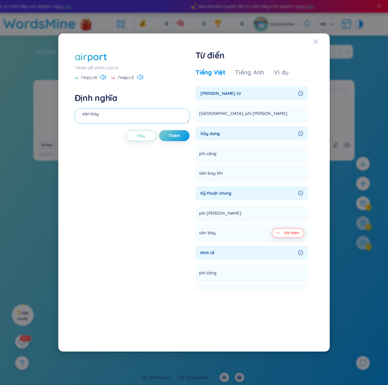
paste textarea "/ˈerpɔːrt/"
type textarea "sân bay /ˈerpɔːrt/"
click at [275, 74] on div "Ví dụ" at bounding box center [281, 72] width 15 height 9
